Goal: Browse casually

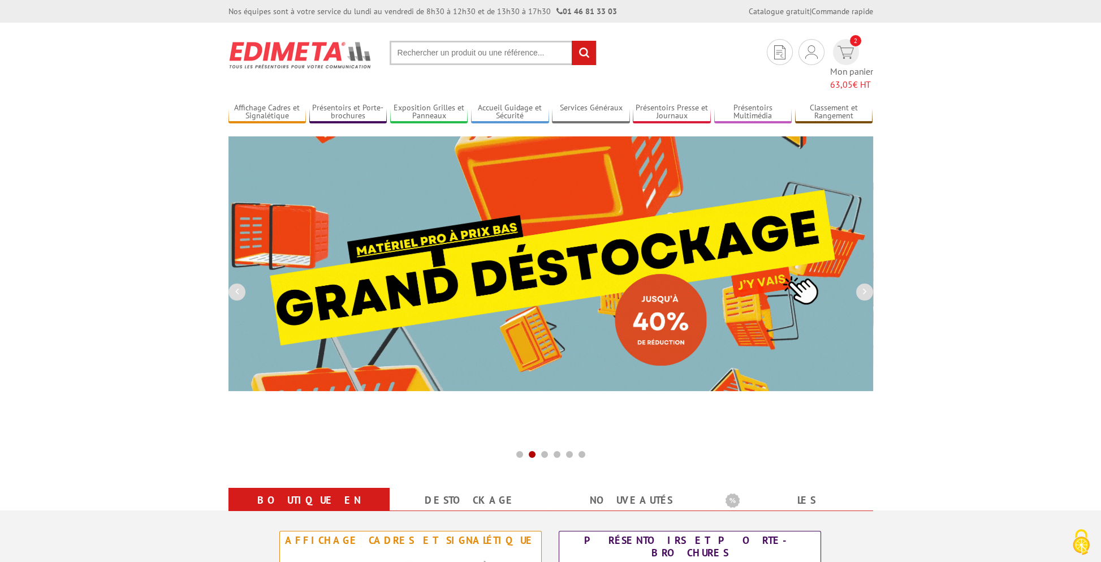
drag, startPoint x: 726, startPoint y: 214, endPoint x: 411, endPoint y: 203, distance: 315.8
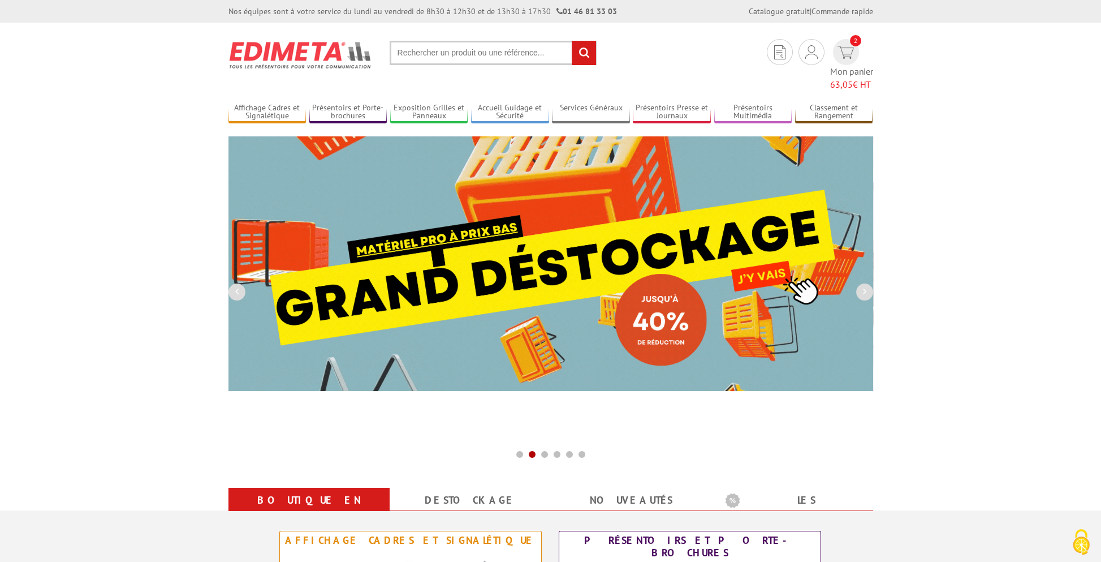
click at [461, 207] on img at bounding box center [551, 263] width 645 height 255
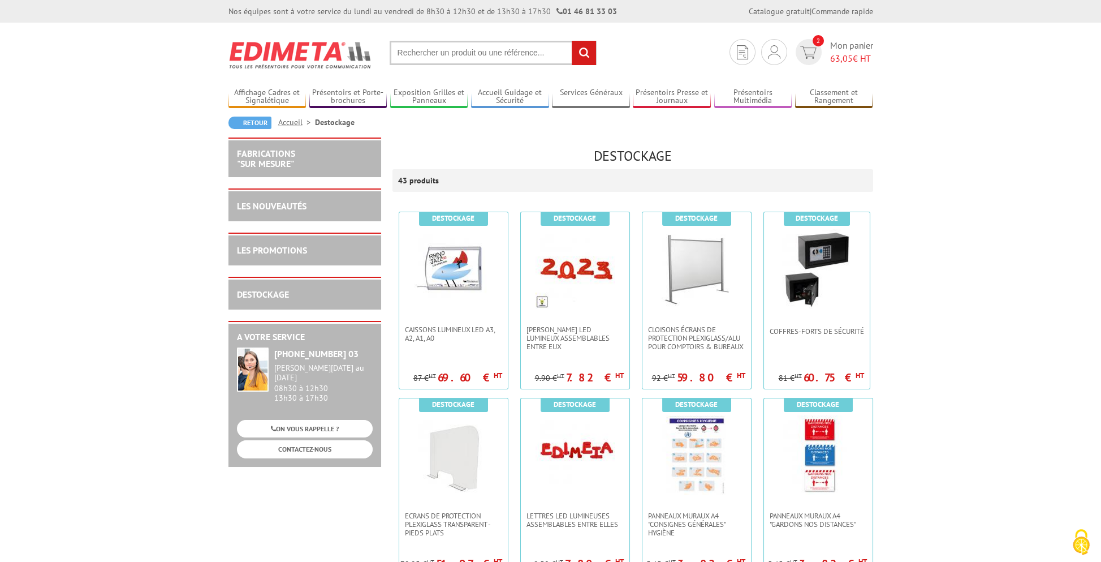
click at [275, 49] on img at bounding box center [301, 55] width 144 height 42
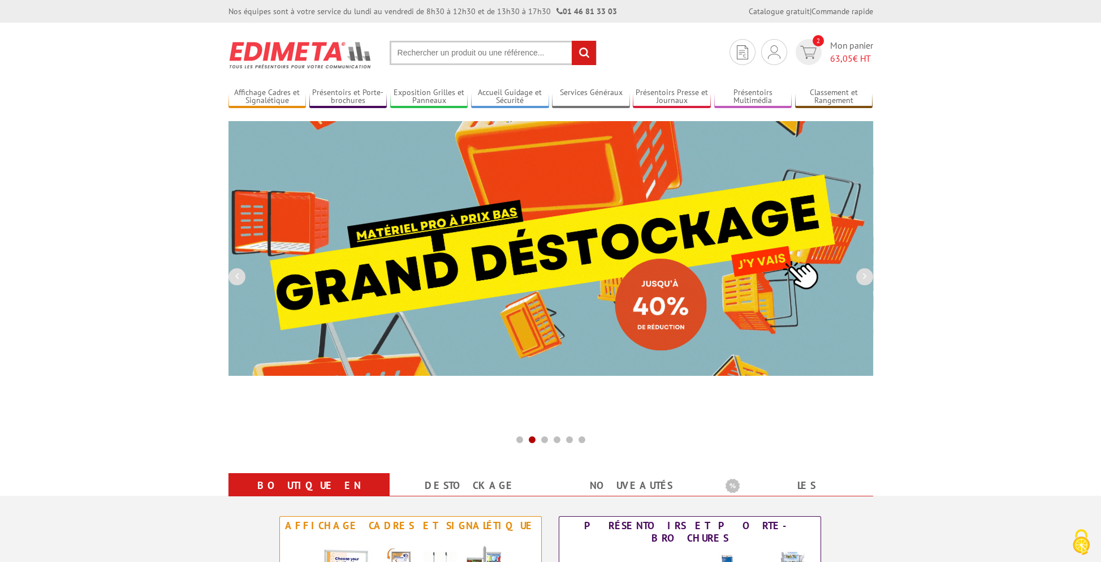
click at [859, 279] on button "button" at bounding box center [864, 276] width 17 height 17
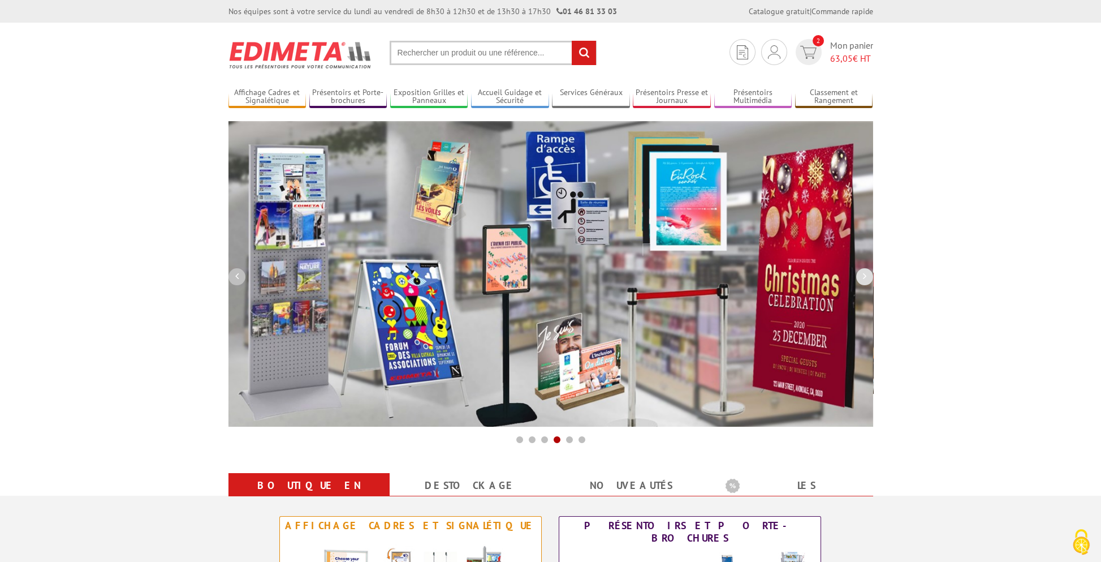
click at [239, 277] on button "button" at bounding box center [237, 276] width 17 height 17
drag, startPoint x: 485, startPoint y: 274, endPoint x: 237, endPoint y: 271, distance: 248.4
click at [237, 271] on button "button" at bounding box center [237, 276] width 17 height 17
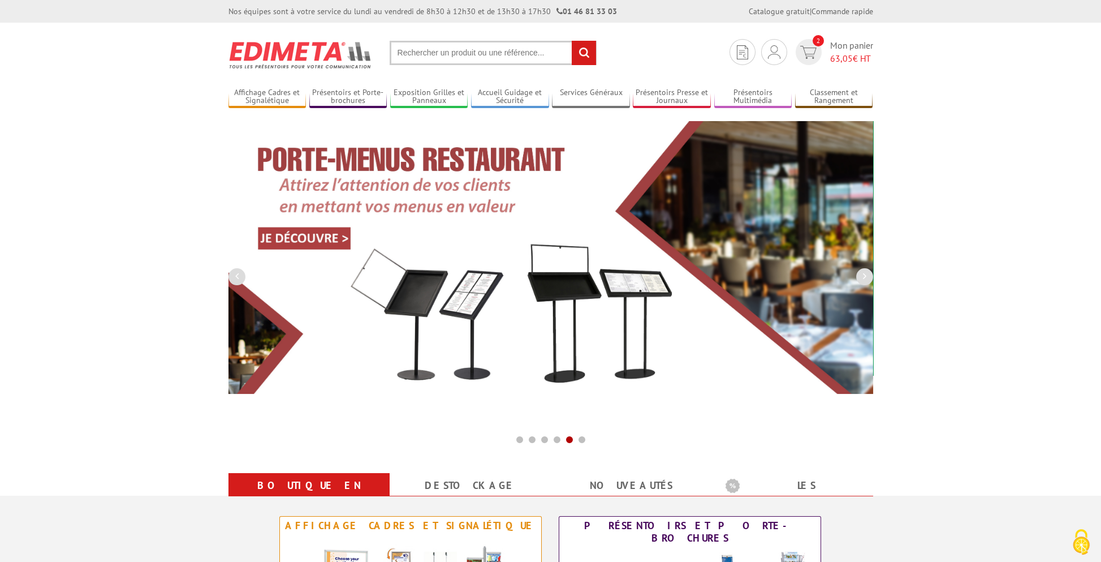
drag, startPoint x: 506, startPoint y: 299, endPoint x: 987, endPoint y: 314, distance: 481.0
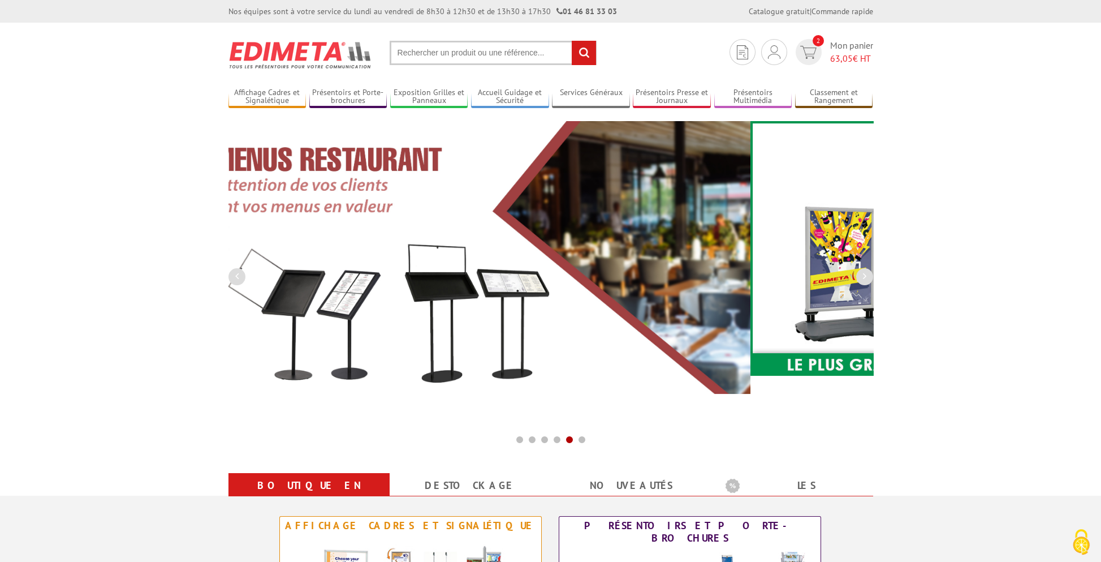
drag, startPoint x: 626, startPoint y: 279, endPoint x: 427, endPoint y: 275, distance: 199.2
click at [527, 278] on img at bounding box center [428, 257] width 645 height 273
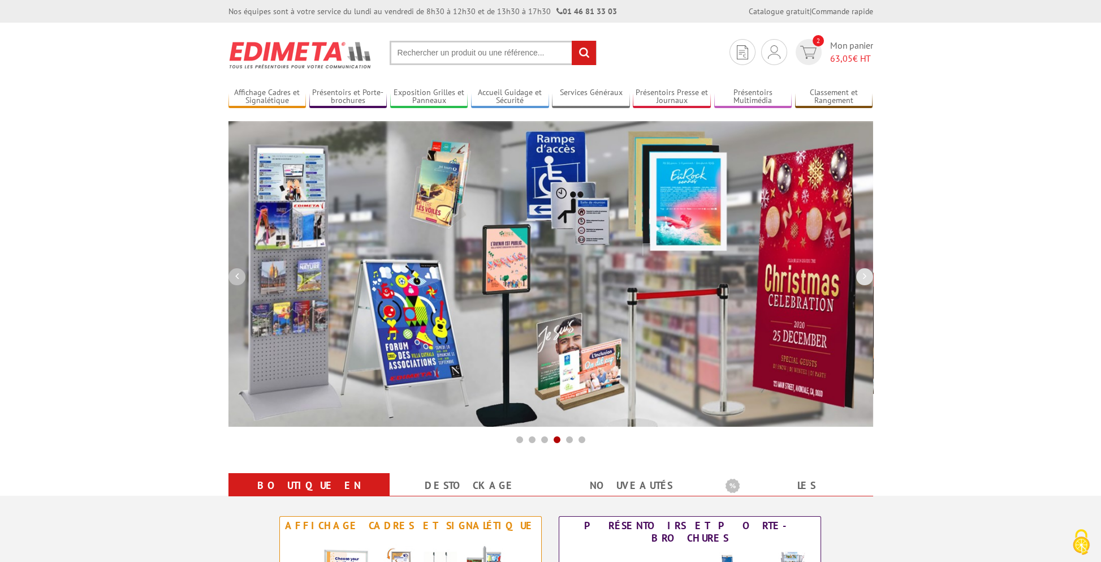
click at [240, 275] on button "button" at bounding box center [237, 276] width 17 height 17
